Goal: Find specific page/section: Find specific page/section

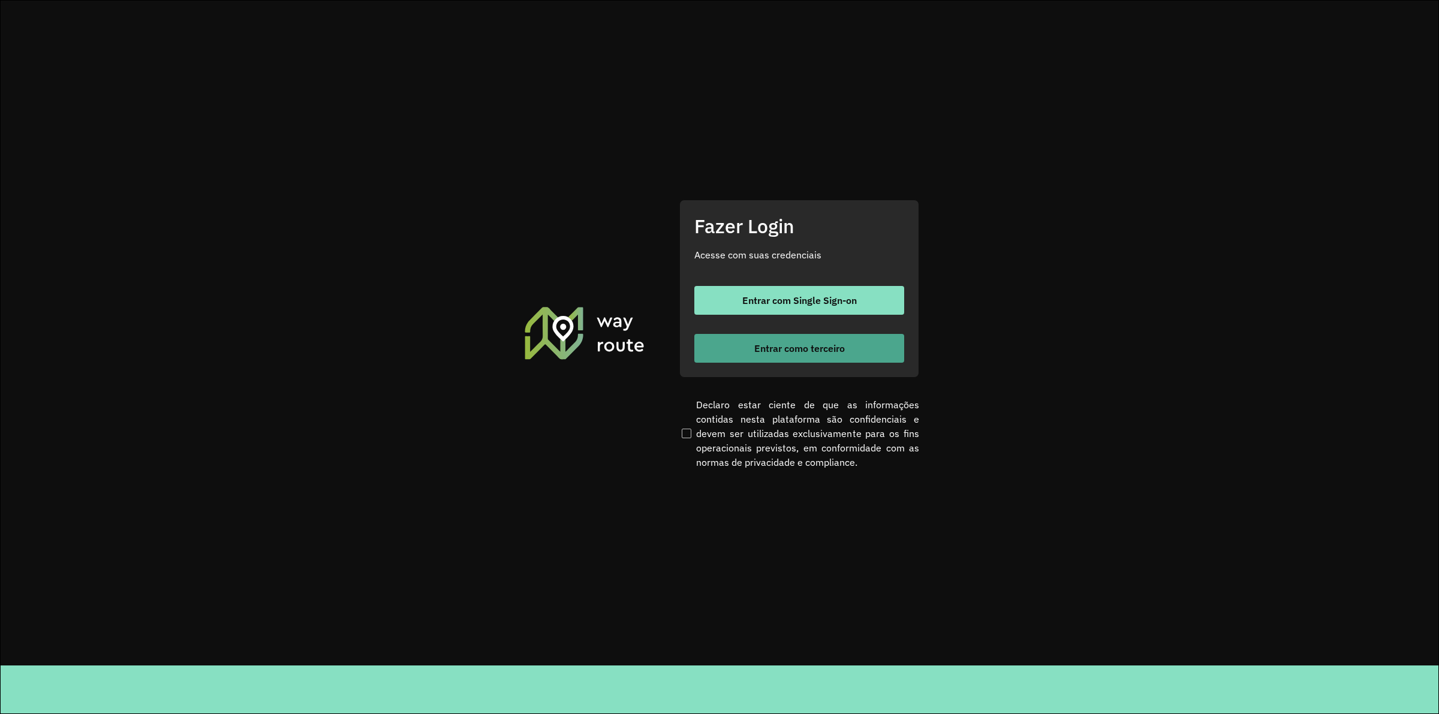
click at [785, 347] on span "Entrar como terceiro" at bounding box center [799, 349] width 91 height 10
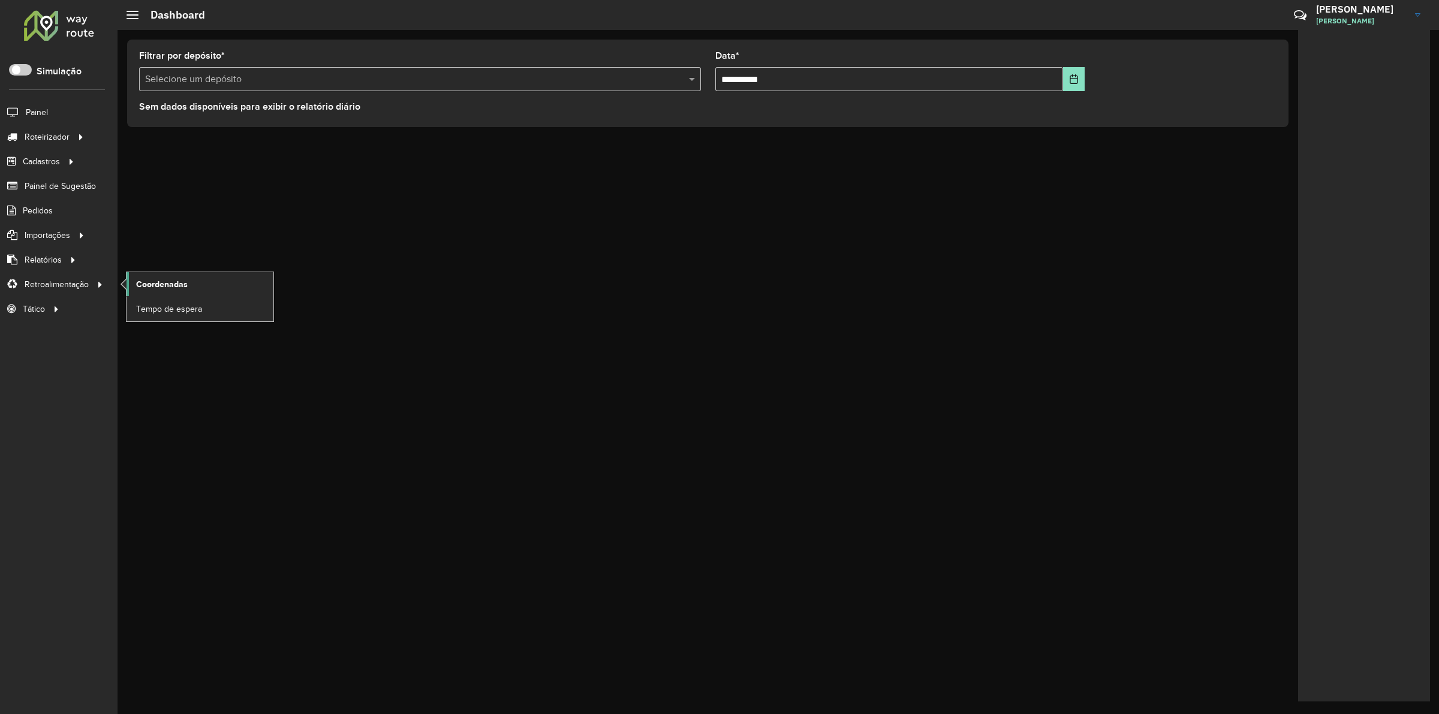
click at [166, 288] on span "Coordenadas" at bounding box center [162, 284] width 52 height 13
